Goal: Task Accomplishment & Management: Manage account settings

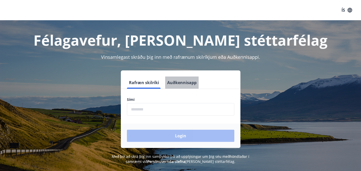
click at [187, 82] on button "Auðkennisapp" at bounding box center [181, 82] width 33 height 12
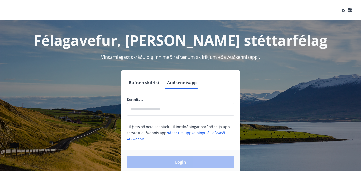
click at [173, 111] on input "text" at bounding box center [180, 109] width 107 height 12
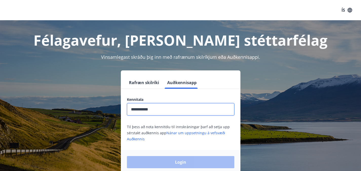
type input "**********"
click at [127, 156] on button "Login" at bounding box center [180, 162] width 107 height 12
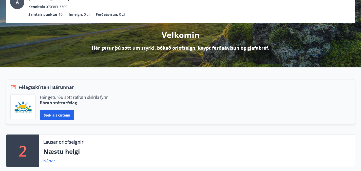
scroll to position [103, 0]
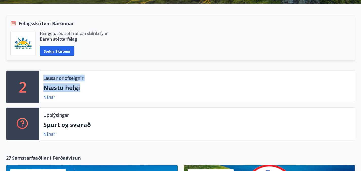
drag, startPoint x: 89, startPoint y: 70, endPoint x: 44, endPoint y: 57, distance: 46.2
click at [44, 71] on div "Lausar orlofseignir Næstu helgi Nánar" at bounding box center [196, 87] width 315 height 32
click at [41, 48] on div at bounding box center [41, 48] width 0 height 0
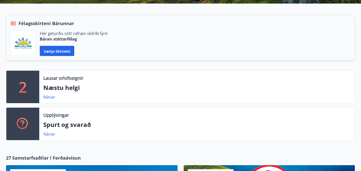
click at [147, 130] on div "2 Lausar orlofseignir Næstu helgi Nánar Upplýsingar Spurt og svarað Nánar Félag…" at bounding box center [180, 77] width 361 height 146
drag, startPoint x: 104, startPoint y: 106, endPoint x: 44, endPoint y: 94, distance: 60.9
click at [44, 108] on div "Upplýsingar Spurt og svarað Nánar" at bounding box center [196, 124] width 315 height 32
click at [41, 85] on div at bounding box center [41, 85] width 0 height 0
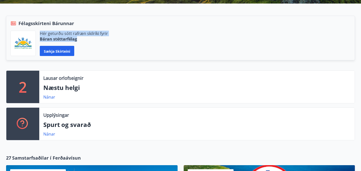
drag, startPoint x: 313, startPoint y: 74, endPoint x: 276, endPoint y: 69, distance: 37.3
click at [108, 42] on div "Hér geturðu sótt rafræn skilríki fyrir Báran stéttarfélag" at bounding box center [74, 36] width 68 height 11
click at [273, 58] on div at bounding box center [273, 58] width 0 height 0
click at [301, 48] on div "2 Lausar orlofseignir Næstu helgi Nánar Upplýsingar Spurt og svarað Nánar Félag…" at bounding box center [180, 77] width 361 height 146
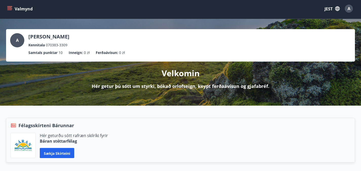
scroll to position [0, 0]
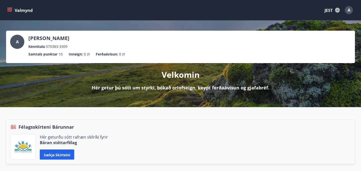
click at [336, 10] on icon "button" at bounding box center [337, 10] width 6 height 6
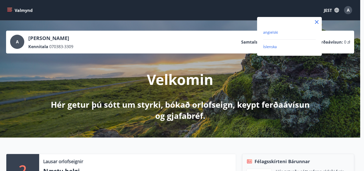
click at [275, 34] on font "angielski" at bounding box center [270, 32] width 15 height 5
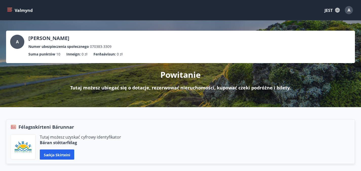
click at [9, 11] on icon "menu" at bounding box center [9, 10] width 5 height 5
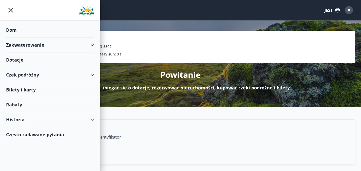
click at [19, 62] on font "Dotacje" at bounding box center [14, 60] width 17 height 6
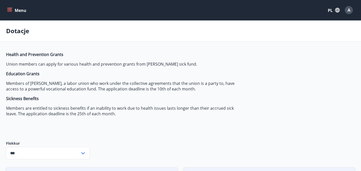
type input "***"
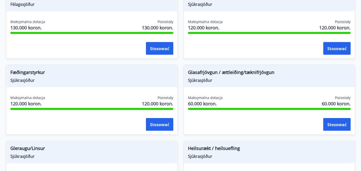
scroll to position [150, 0]
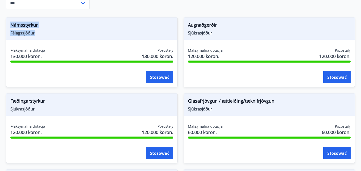
drag, startPoint x: 34, startPoint y: 40, endPoint x: 11, endPoint y: 32, distance: 24.6
click at [11, 32] on div "Námsstyrkur Félagssjóður" at bounding box center [91, 28] width 171 height 22
click at [8, 21] on div at bounding box center [8, 21] width 0 height 0
drag, startPoint x: 160, startPoint y: 32, endPoint x: 129, endPoint y: 32, distance: 30.4
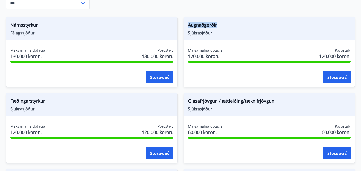
click at [188, 30] on span "Augnaðgerðir" at bounding box center [269, 26] width 163 height 9
click at [126, 35] on div at bounding box center [126, 35] width 0 height 0
click at [177, 87] on div "Fæðingarstyrkur Sjúkrasjóður Maksymalna dotacja 120.000 koron. Pozostały 120.00…" at bounding box center [88, 125] width 177 height 76
drag, startPoint x: 285, startPoint y: 33, endPoint x: 247, endPoint y: 32, distance: 38.0
click at [173, 97] on span "Fæðingarstyrkur" at bounding box center [91, 101] width 163 height 9
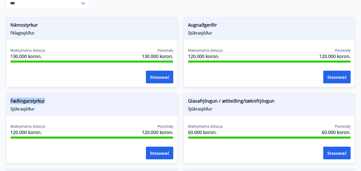
click at [244, 35] on div at bounding box center [244, 35] width 0 height 0
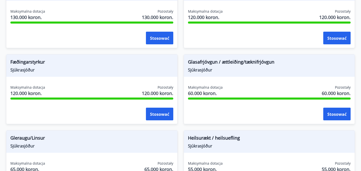
scroll to position [194, 0]
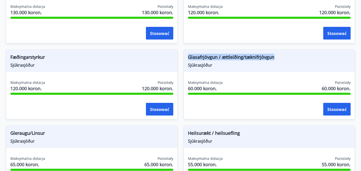
drag, startPoint x: 101, startPoint y: 64, endPoint x: 9, endPoint y: 66, distance: 92.1
click at [184, 66] on div "Glasafrjóvgun / ættleiðing/tæknifrjóvgun Sjúkrasjóður" at bounding box center [269, 61] width 171 height 22
click at [6, 67] on div at bounding box center [6, 67] width 0 height 0
click at [184, 41] on div "Maksymalna dotacja 120.000 koron. Pozostały 120.000 koron. Stosować" at bounding box center [269, 22] width 171 height 37
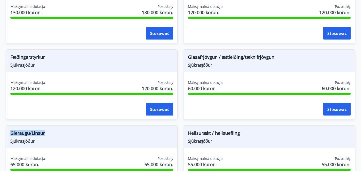
drag, startPoint x: 164, startPoint y: 63, endPoint x: 129, endPoint y: 64, distance: 35.2
click at [129, 130] on span "Gleraugu/Linsur" at bounding box center [91, 134] width 163 height 9
click at [126, 67] on div at bounding box center [126, 67] width 0 height 0
click at [243, 119] on div "Heilsurækt / heilsuefling Sjúkrasjóður Maksymalna dotacja 55.000 koron. Pozosta…" at bounding box center [265, 157] width 177 height 76
drag, startPoint x: 304, startPoint y: 63, endPoint x: 248, endPoint y: 64, distance: 56.2
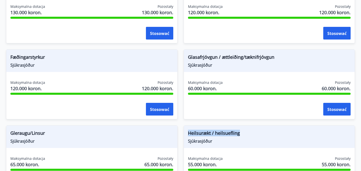
click at [248, 130] on span "Heilsurækt / heilsuefling" at bounding box center [269, 134] width 163 height 9
click at [244, 67] on div at bounding box center [244, 67] width 0 height 0
click at [240, 119] on div "Heilsurækt / heilsuefling Sjúkrasjóður Maksymalna dotacja 55.000 koron. Pozosta…" at bounding box center [265, 157] width 177 height 76
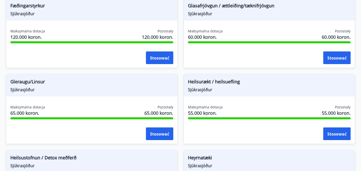
scroll to position [268, 0]
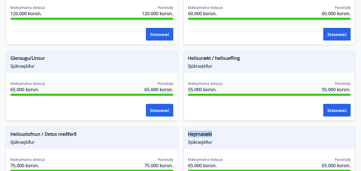
drag, startPoint x: 156, startPoint y: 67, endPoint x: 129, endPoint y: 64, distance: 27.7
click at [188, 131] on span "Heyrnatæki" at bounding box center [269, 135] width 163 height 9
click at [125, 54] on div at bounding box center [125, 54] width 0 height 0
drag, startPoint x: 284, startPoint y: 63, endPoint x: 248, endPoint y: 64, distance: 36.2
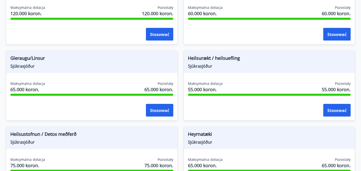
click at [244, 54] on div at bounding box center [244, 54] width 0 height 0
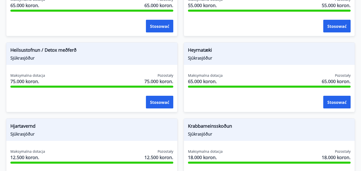
scroll to position [353, 0]
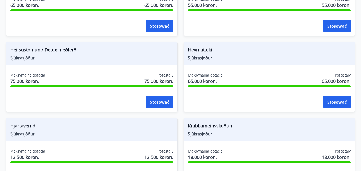
drag, startPoint x: 327, startPoint y: 57, endPoint x: 247, endPoint y: 57, distance: 80.5
click at [244, 59] on div at bounding box center [244, 59] width 0 height 0
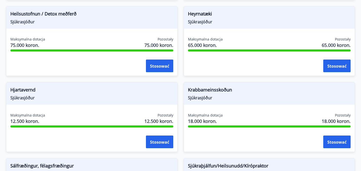
scroll to position [422, 0]
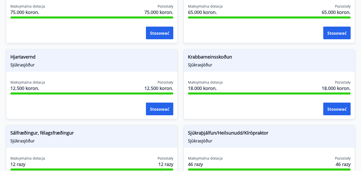
drag, startPoint x: 41, startPoint y: 65, endPoint x: 11, endPoint y: 64, distance: 30.2
click at [8, 67] on div at bounding box center [8, 67] width 0 height 0
click at [306, 89] on div "Námsstyrkur Félagssjóður Maksymalna dotacja 130.000 koron. Pozostały 130.000 ko…" at bounding box center [177, 4] width 354 height 531
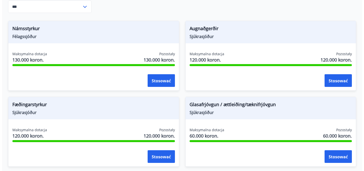
scroll to position [145, 0]
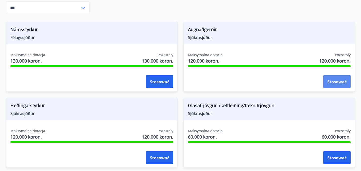
click at [327, 85] on font "Stosować" at bounding box center [336, 82] width 19 height 6
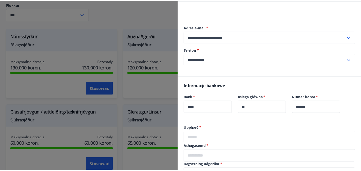
scroll to position [0, 0]
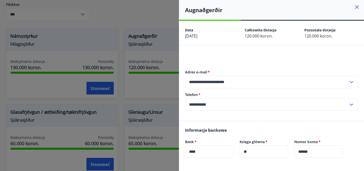
click at [354, 6] on icon at bounding box center [357, 7] width 6 height 6
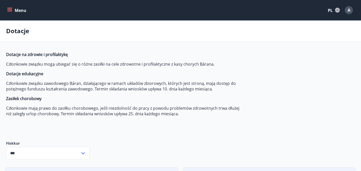
click at [346, 12] on div "A" at bounding box center [348, 10] width 8 height 8
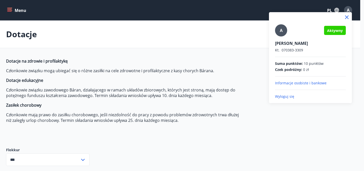
click at [208, 68] on div at bounding box center [182, 85] width 364 height 171
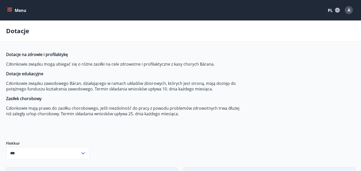
click at [10, 11] on icon "menu" at bounding box center [9, 10] width 5 height 5
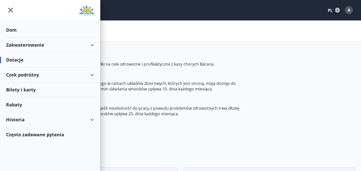
click at [25, 135] on font "Często zadawane pytania" at bounding box center [35, 134] width 58 height 6
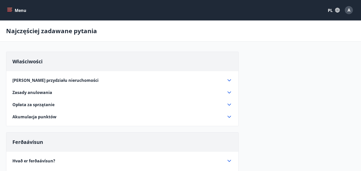
scroll to position [93, 0]
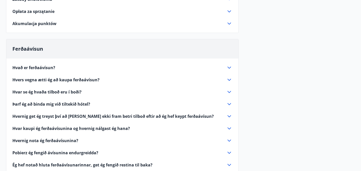
click at [229, 71] on icon at bounding box center [229, 68] width 6 height 6
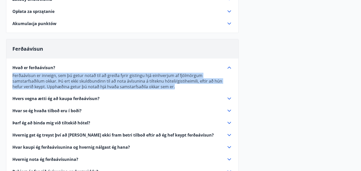
drag, startPoint x: 142, startPoint y: 94, endPoint x: 13, endPoint y: 74, distance: 130.9
click at [13, 74] on div "Hvað er ferðaávísun? Ferðaávísun er inneign, sem þú getur notað til að greiða f…" at bounding box center [122, 77] width 220 height 25
click at [17, 87] on font "Ferðaávísun er inneign, sem þú getur notað til að greiða fyrir gistingu hjá ein…" at bounding box center [116, 81] width 209 height 17
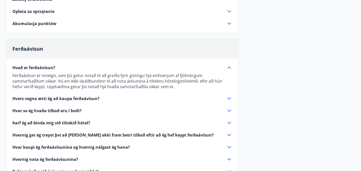
click at [17, 87] on font "Ferðaávísun er inneign, sem þú getur notað til að greiða fyrir gistingu hjá ein…" at bounding box center [116, 81] width 209 height 17
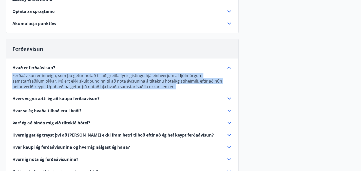
click at [17, 87] on font "Ferðaávísun er inneign, sem þú getur notað til að greiða fyrir gistingu hjá ein…" at bounding box center [116, 81] width 209 height 17
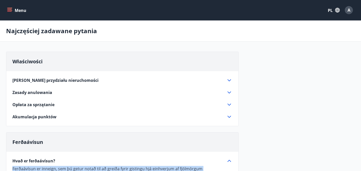
click at [348, 12] on font "A" at bounding box center [348, 10] width 3 height 6
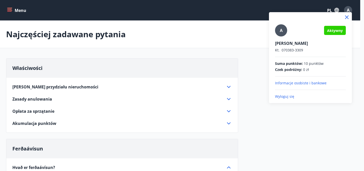
click at [13, 11] on div at bounding box center [182, 85] width 364 height 171
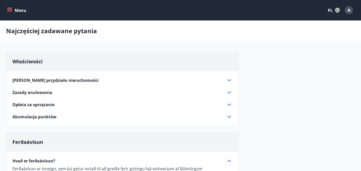
click at [12, 11] on icon "menu" at bounding box center [9, 10] width 5 height 5
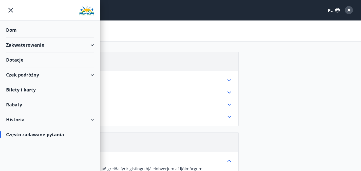
click at [90, 75] on icon at bounding box center [92, 75] width 6 height 6
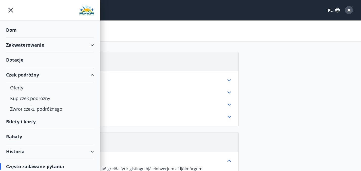
click at [85, 44] on div "Zakwaterowanie" at bounding box center [50, 44] width 88 height 15
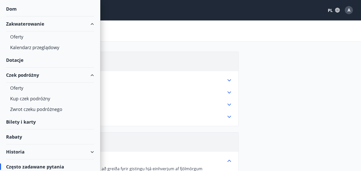
scroll to position [24, 0]
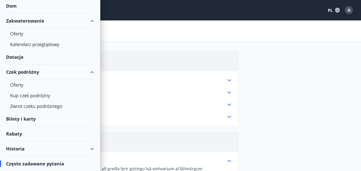
click at [82, 149] on div "Historia" at bounding box center [50, 148] width 88 height 15
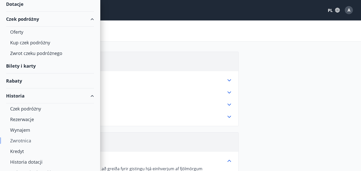
scroll to position [98, 0]
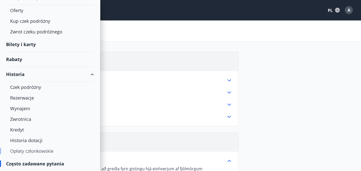
click at [33, 150] on font "Opłaty członkowskie" at bounding box center [31, 151] width 43 height 6
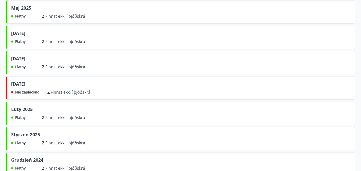
scroll to position [155, 0]
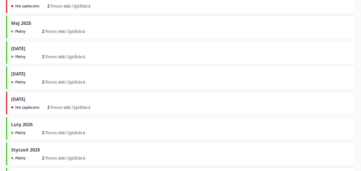
click at [25, 102] on font "Marzec 2025" at bounding box center [18, 99] width 14 height 6
click at [24, 84] on font "Płatny" at bounding box center [20, 81] width 10 height 5
click at [25, 77] on font "Marzec 2025" at bounding box center [18, 74] width 14 height 6
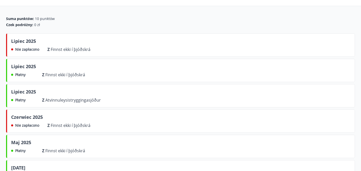
scroll to position [33, 0]
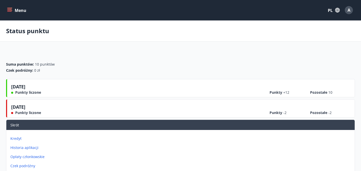
click at [45, 154] on font "Opłaty członkowskie" at bounding box center [27, 156] width 34 height 5
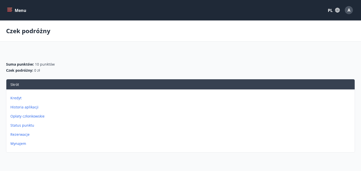
click at [22, 100] on font "Kredyt" at bounding box center [15, 97] width 11 height 5
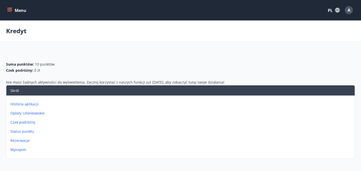
click at [26, 149] on font "Wynajem" at bounding box center [18, 149] width 16 height 5
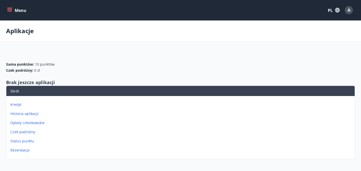
click at [38, 112] on font "Historia aplikacji" at bounding box center [24, 113] width 28 height 5
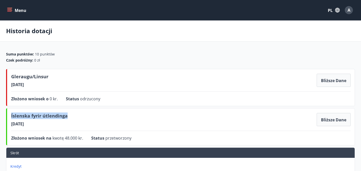
drag, startPoint x: 72, startPoint y: 123, endPoint x: 10, endPoint y: 123, distance: 62.5
click at [10, 123] on div "Íslenska fyrir útlendinga 18.10.2023 Bliższe dane Złożono wniosek na kwotę 48.0…" at bounding box center [180, 126] width 348 height 37
click at [7, 125] on div at bounding box center [7, 125] width 0 height 0
click at [186, 49] on main "Historia dotacji Suma punktów : 10 punktów Czek podróżny : 0 zł Gleraugu/Linsur…" at bounding box center [180, 121] width 361 height 202
click at [9, 12] on icon "menu" at bounding box center [9, 10] width 5 height 5
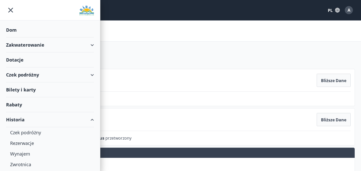
click at [18, 31] on div "Dom" at bounding box center [50, 30] width 88 height 15
